Goal: Information Seeking & Learning: Learn about a topic

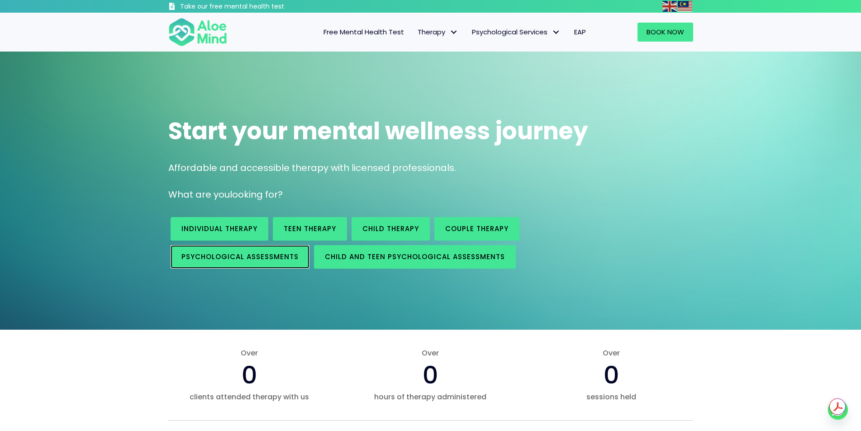
click at [232, 260] on span "Psychological assessments" at bounding box center [239, 257] width 117 height 10
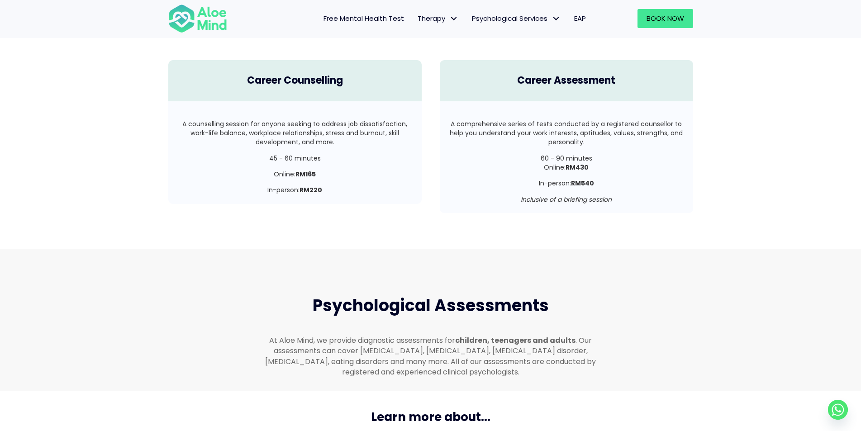
scroll to position [1690, 0]
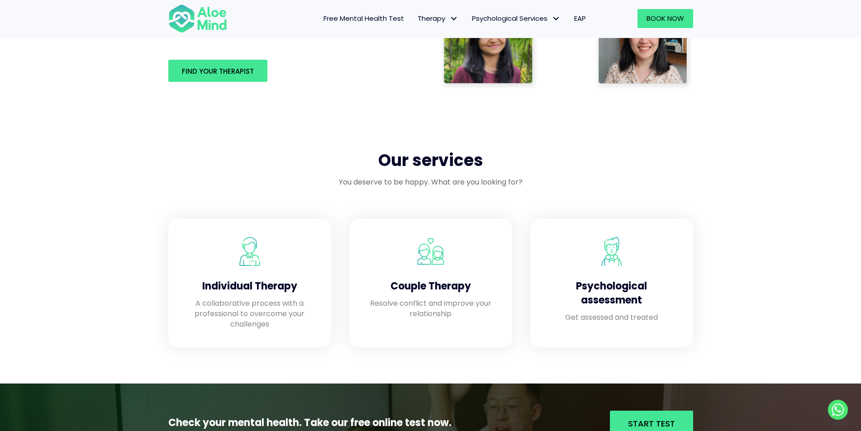
scroll to position [633, 0]
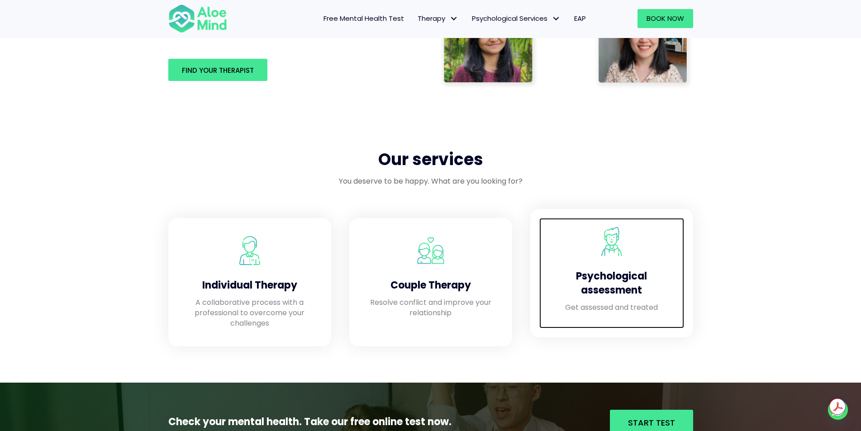
click at [633, 303] on p "Get assessed and treated" at bounding box center [611, 307] width 127 height 10
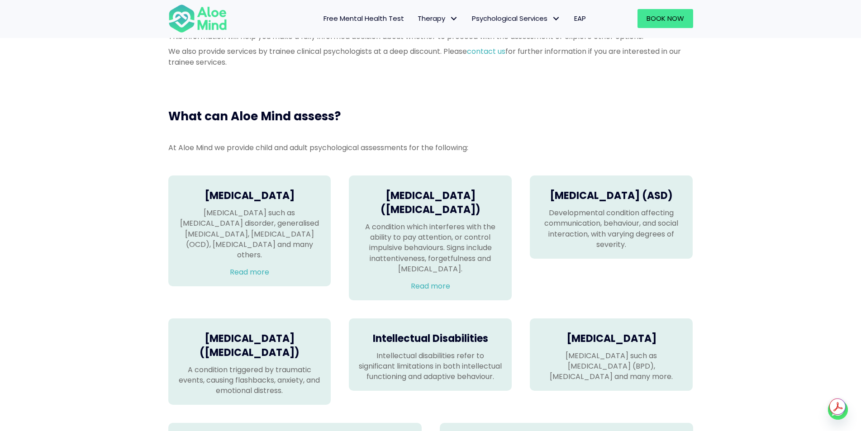
scroll to position [498, 0]
click at [426, 291] on link "Read more" at bounding box center [430, 286] width 39 height 10
